Goal: Check status: Check status

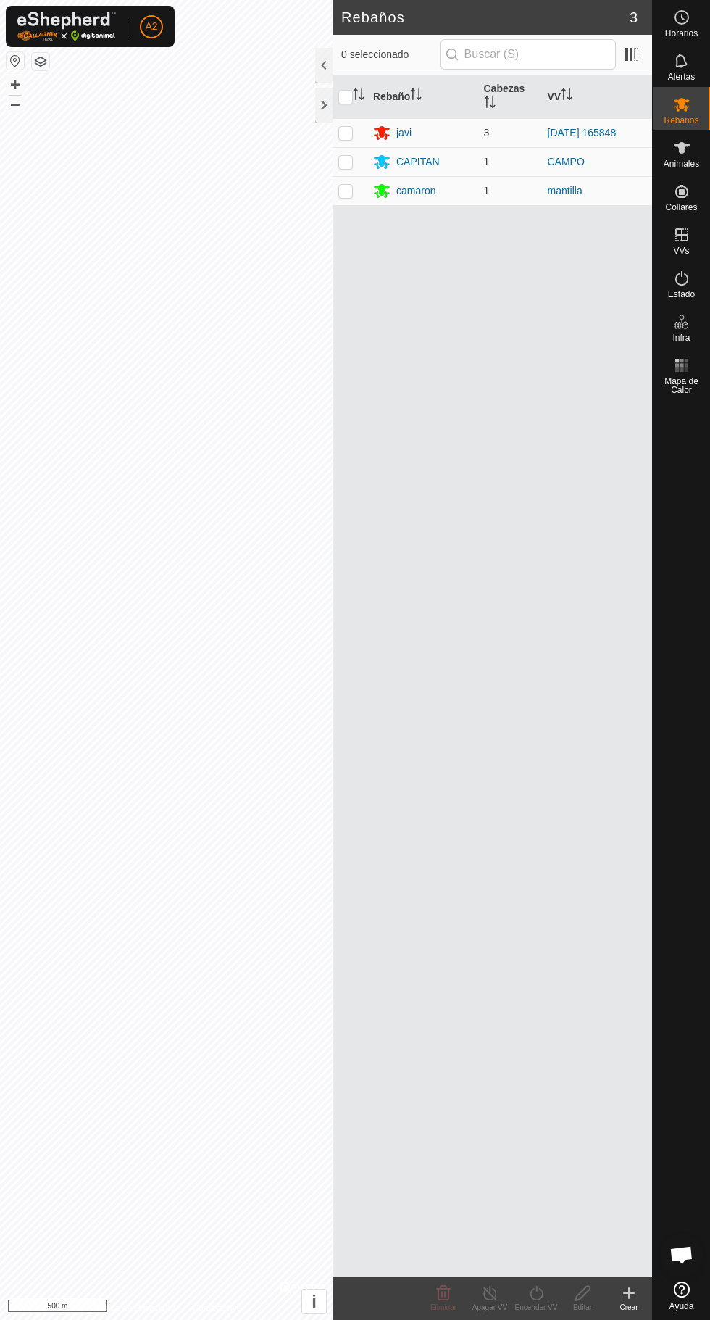
click at [412, 136] on div "javi" at bounding box center [403, 132] width 15 height 15
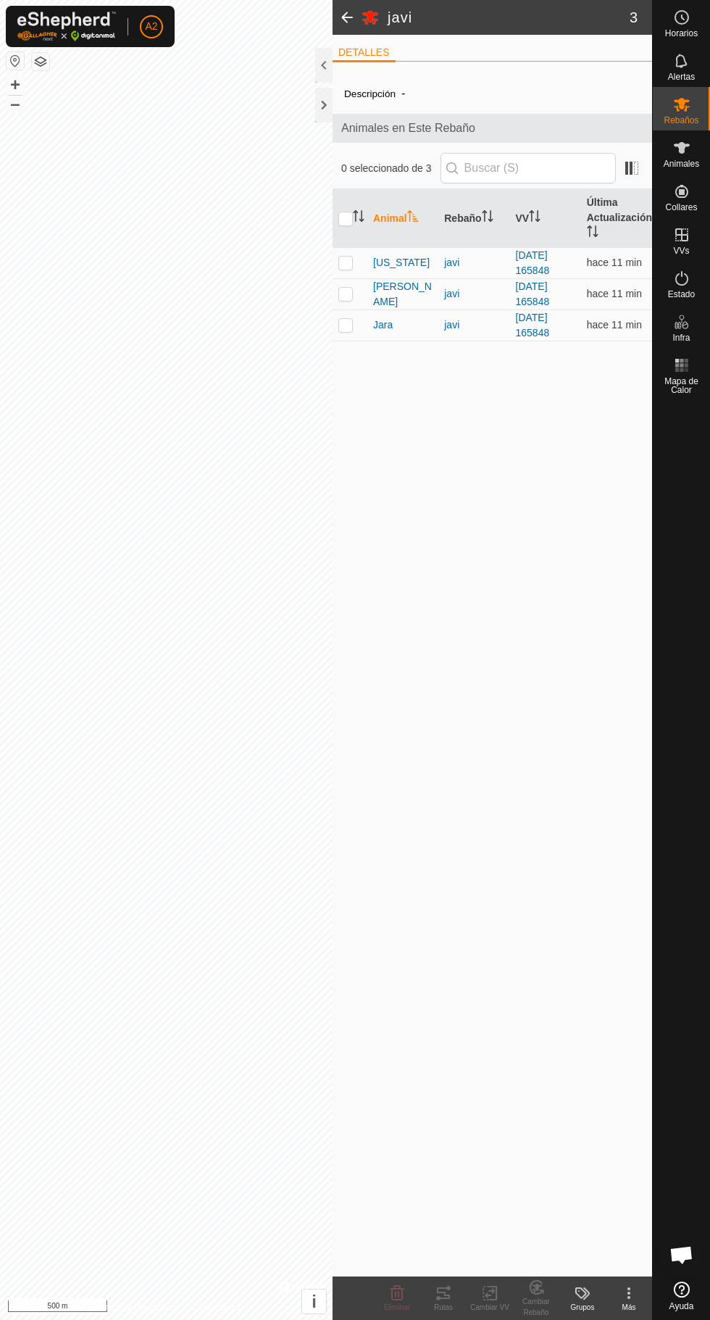
click at [383, 325] on span "Jara" at bounding box center [383, 324] width 20 height 15
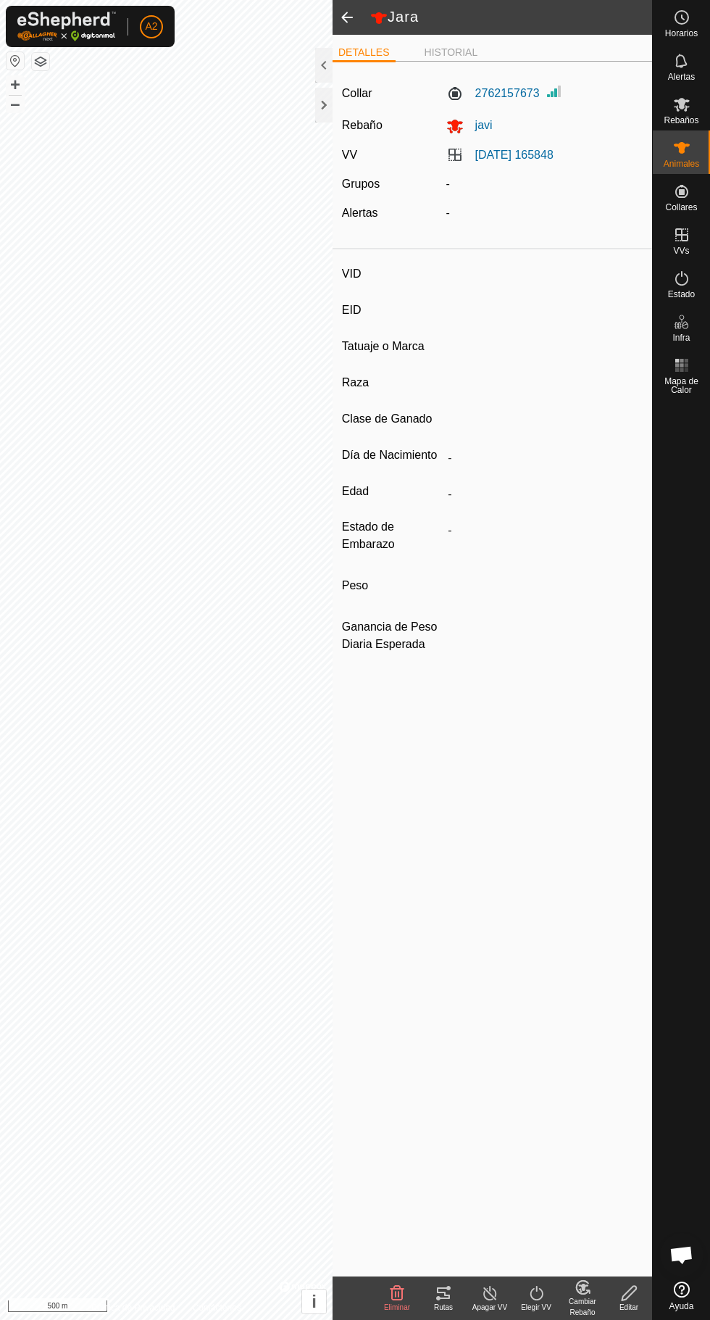
type input "Jara"
type input "-"
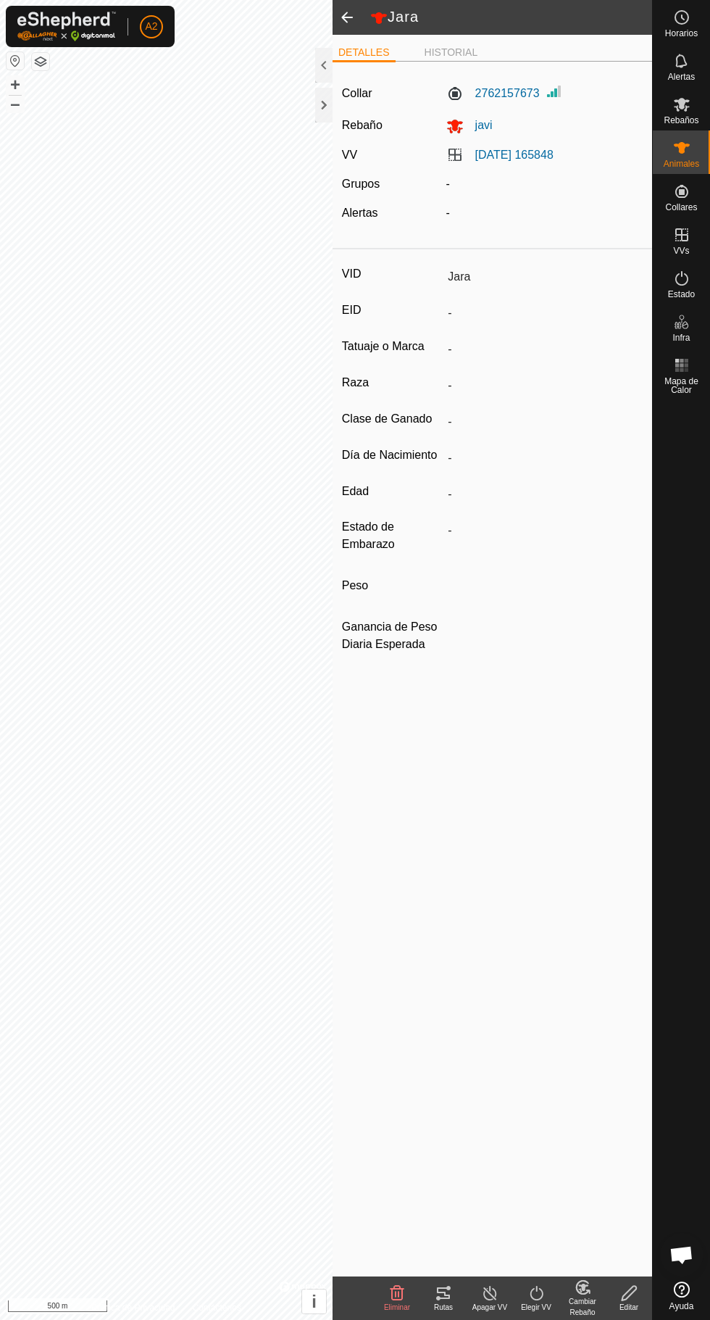
type input "0 kg"
type input "-"
click at [437, 1302] on div "Rutas" at bounding box center [443, 1307] width 46 height 11
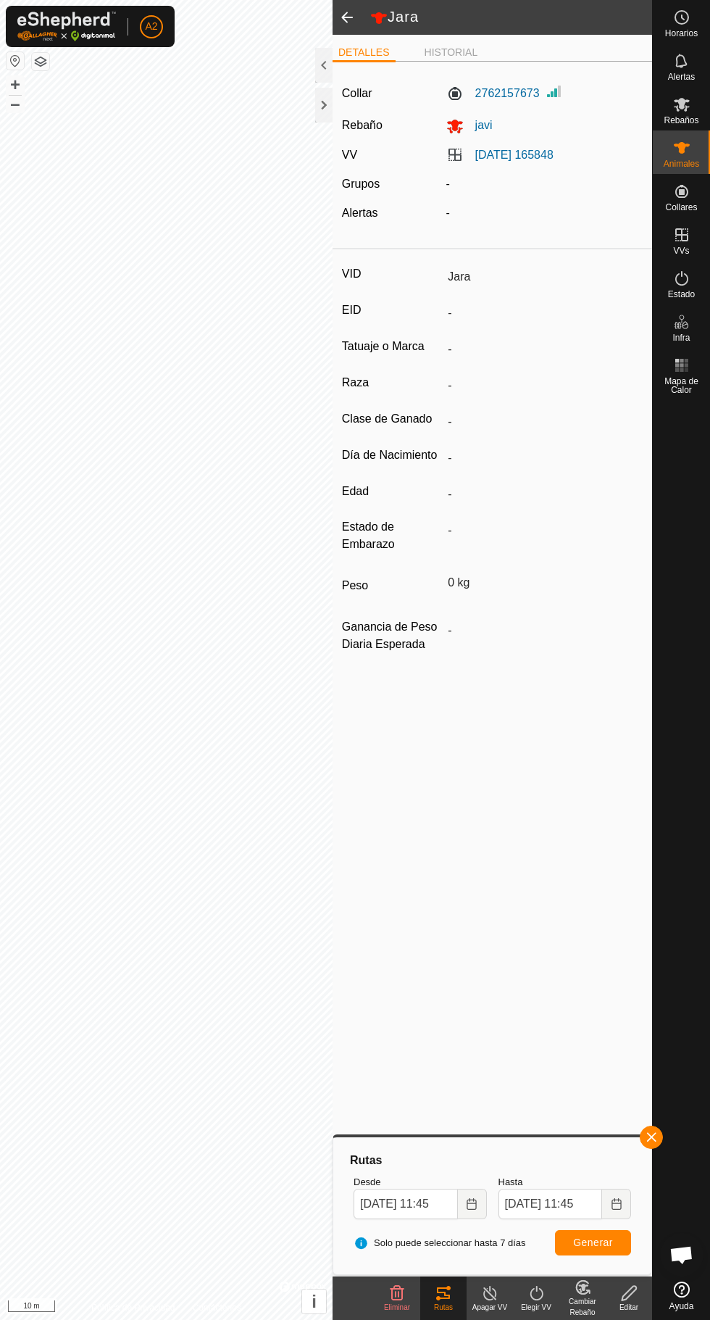
click at [681, 148] on icon at bounding box center [682, 148] width 16 height 12
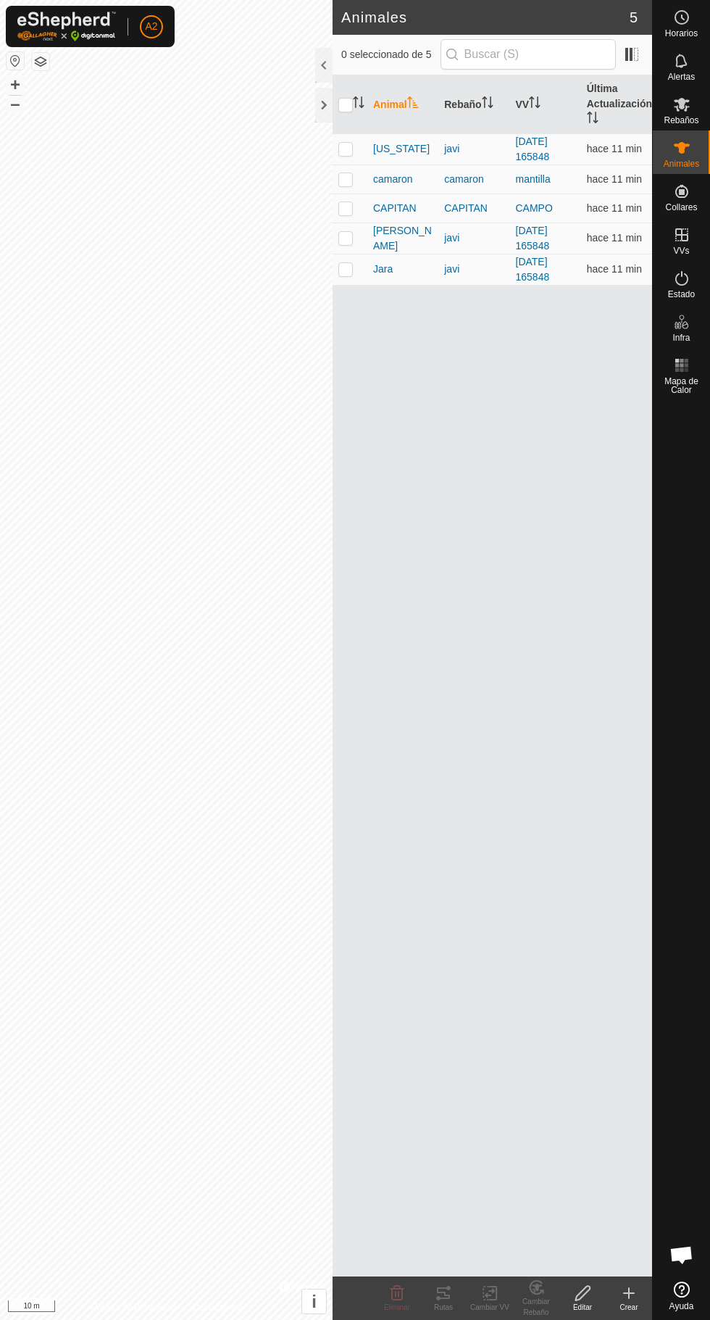
click at [394, 238] on span "[PERSON_NAME]" at bounding box center [402, 238] width 59 height 30
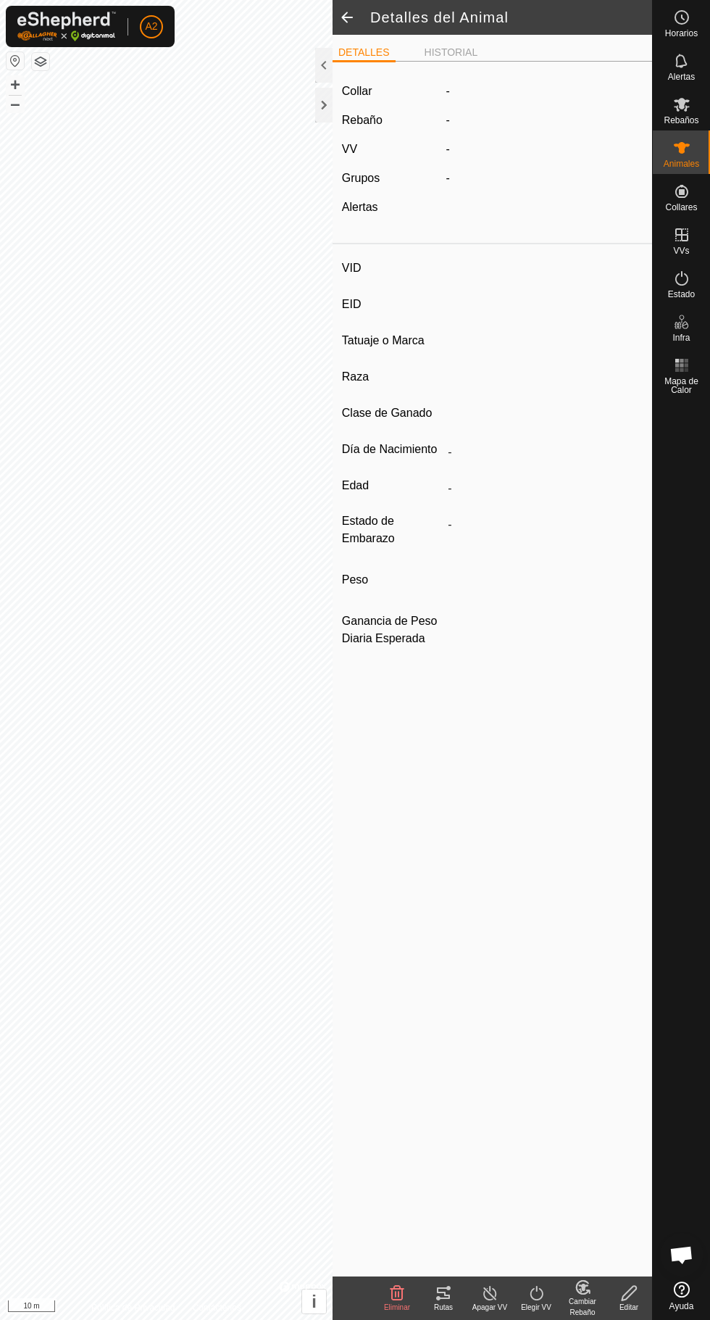
type input "[PERSON_NAME]"
type input "-"
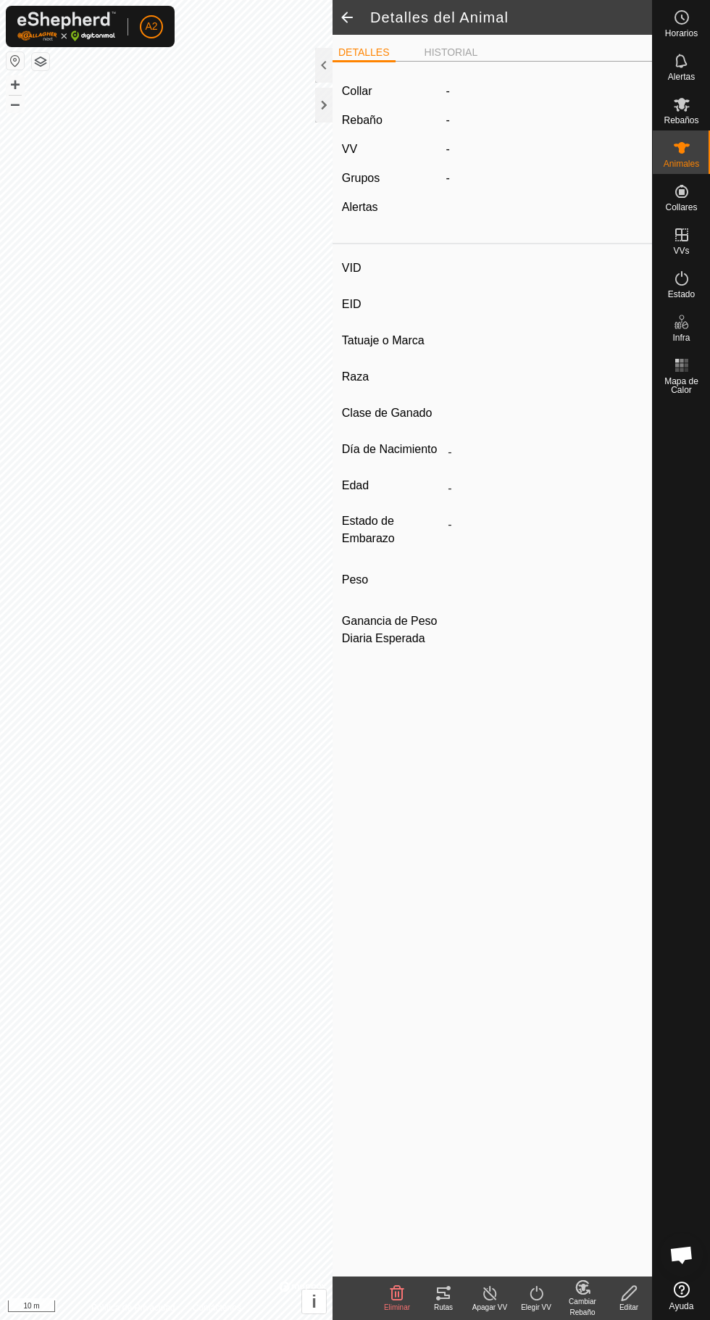
type input "0 kg"
type input "-"
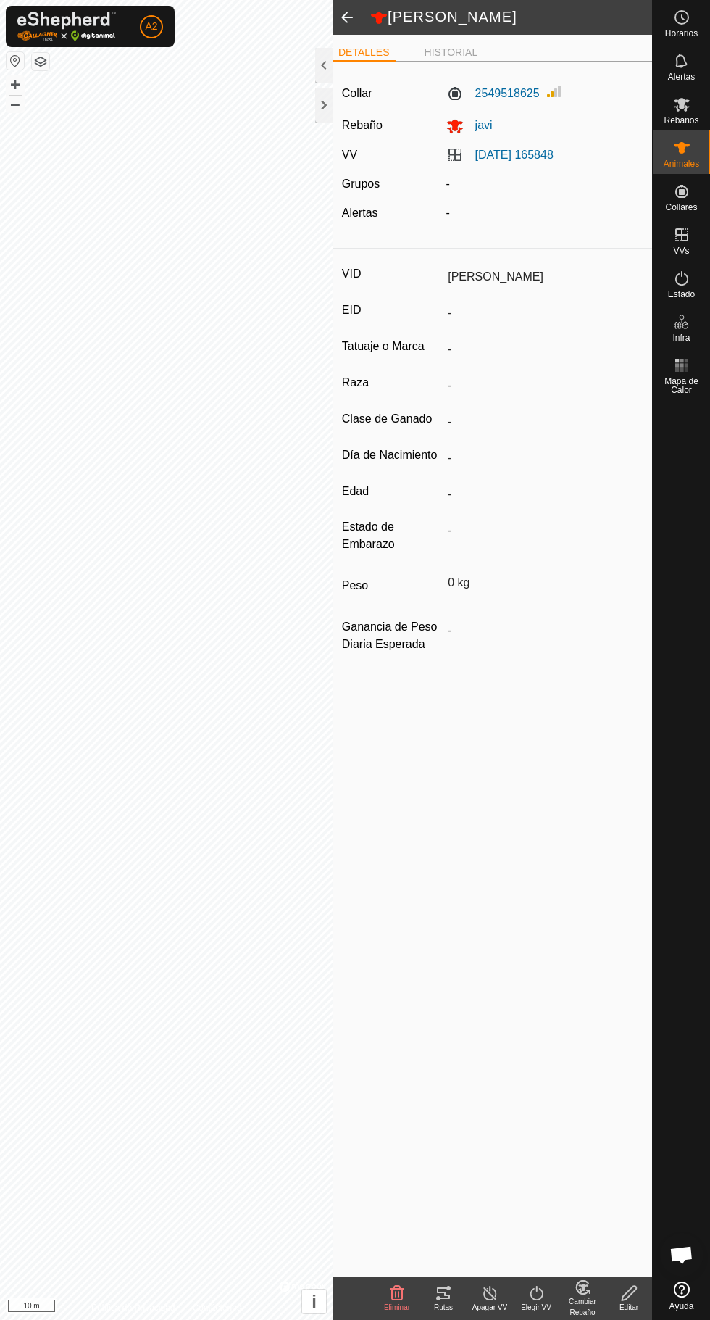
click at [440, 1306] on div "Rutas" at bounding box center [443, 1307] width 46 height 11
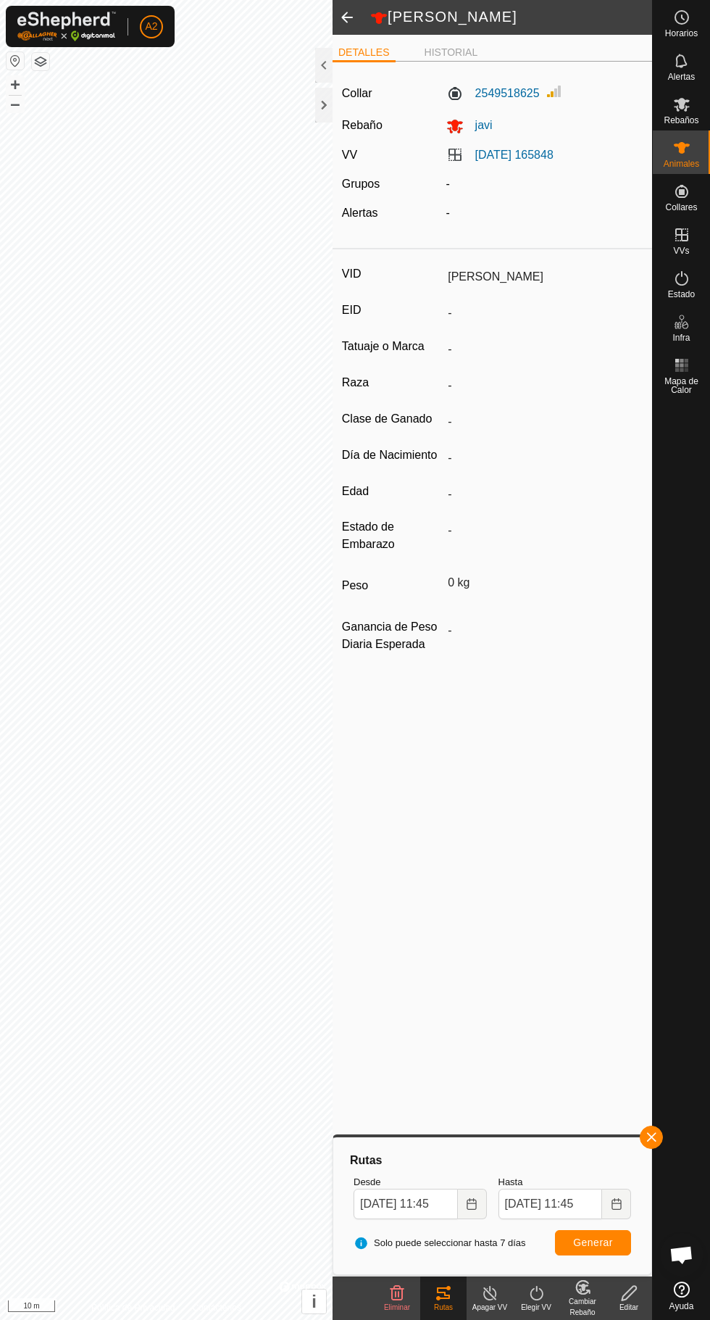
click at [694, 154] on es-animals-svg-icon at bounding box center [682, 147] width 26 height 23
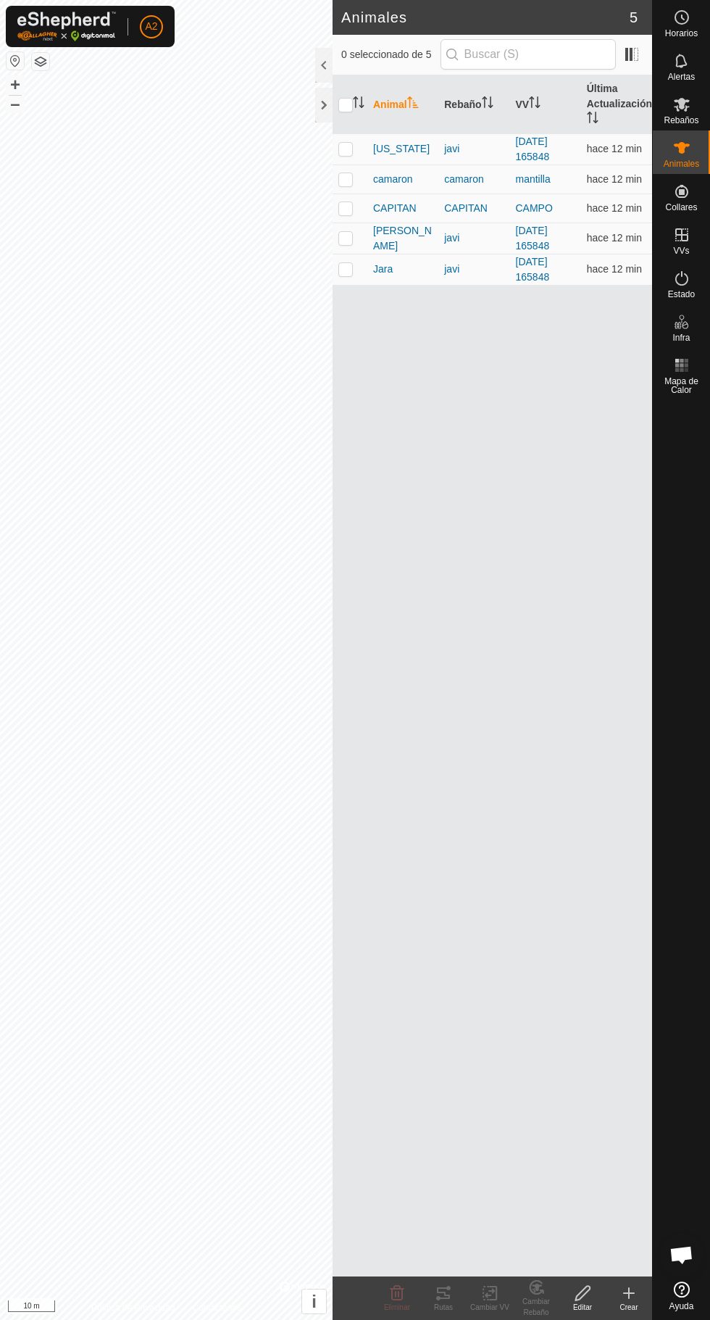
click at [383, 149] on span "[US_STATE]" at bounding box center [401, 148] width 57 height 15
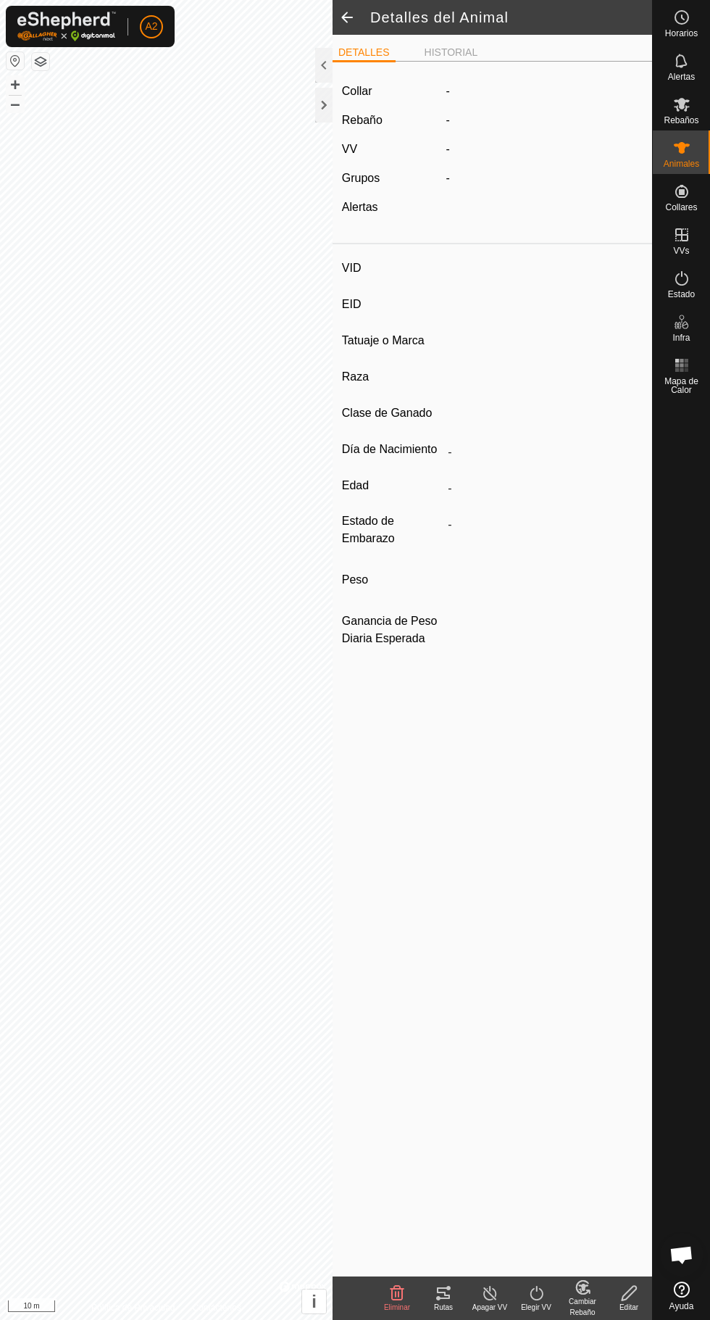
type input "[US_STATE]"
type input "-"
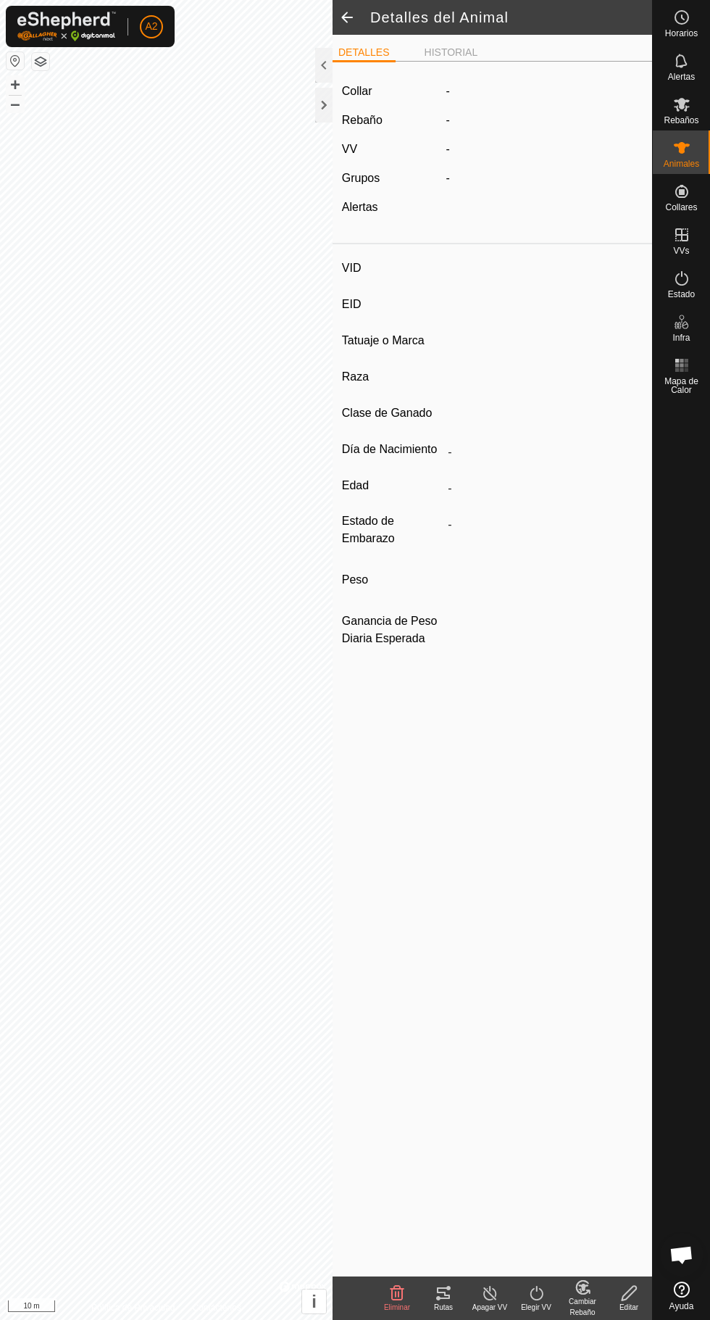
type input "0 kg"
type input "-"
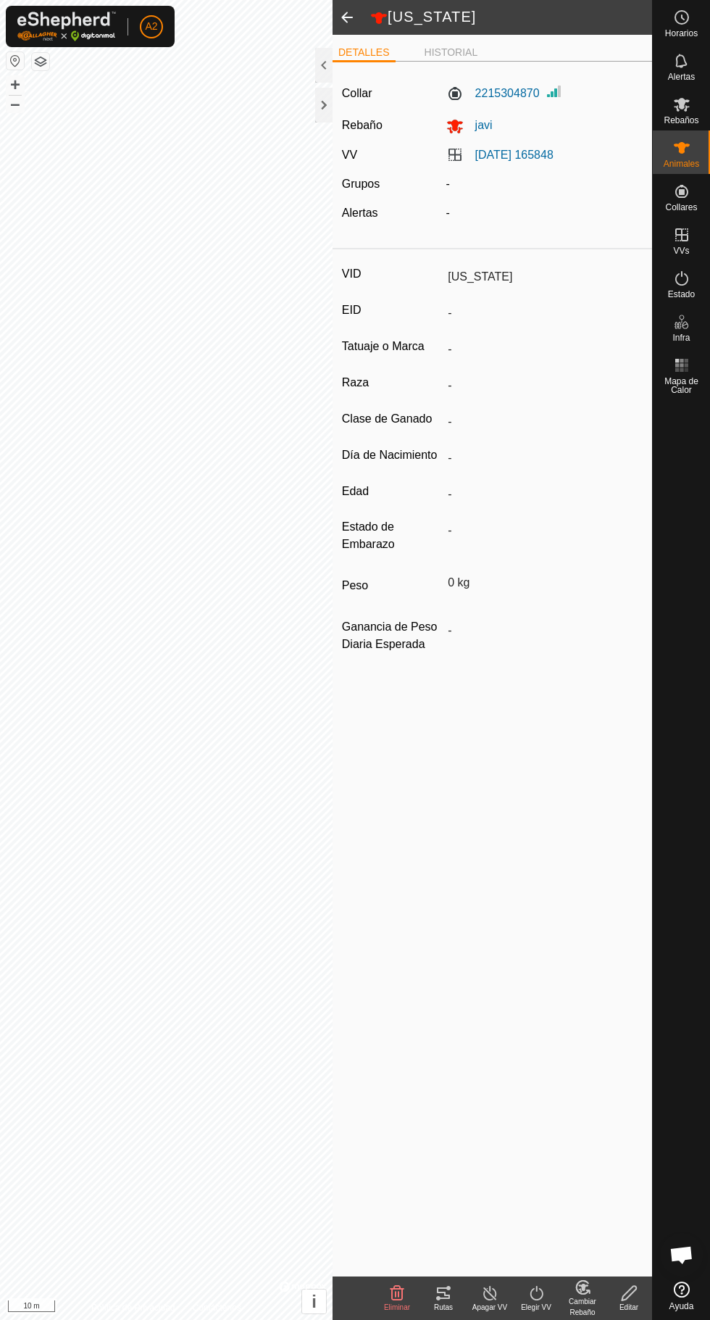
click at [448, 1299] on icon at bounding box center [443, 1292] width 17 height 17
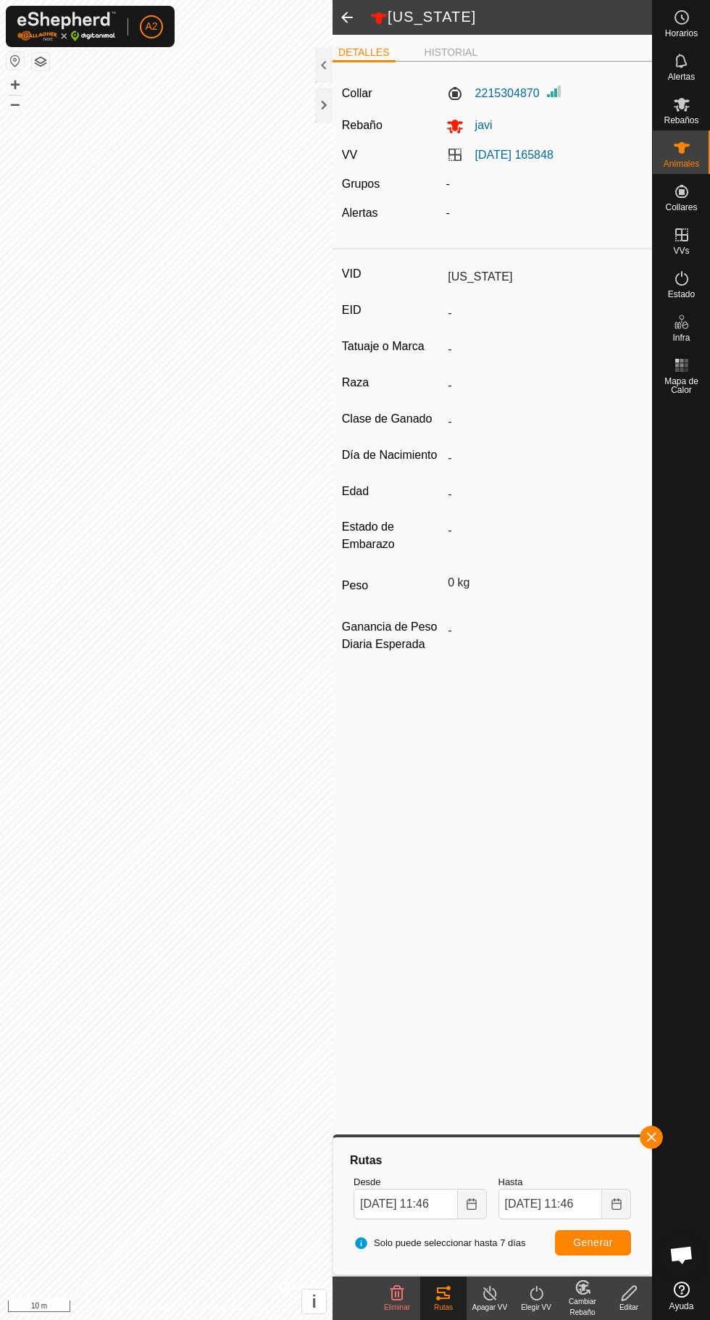
click at [323, 113] on div at bounding box center [323, 105] width 17 height 35
